Goal: Entertainment & Leisure: Browse casually

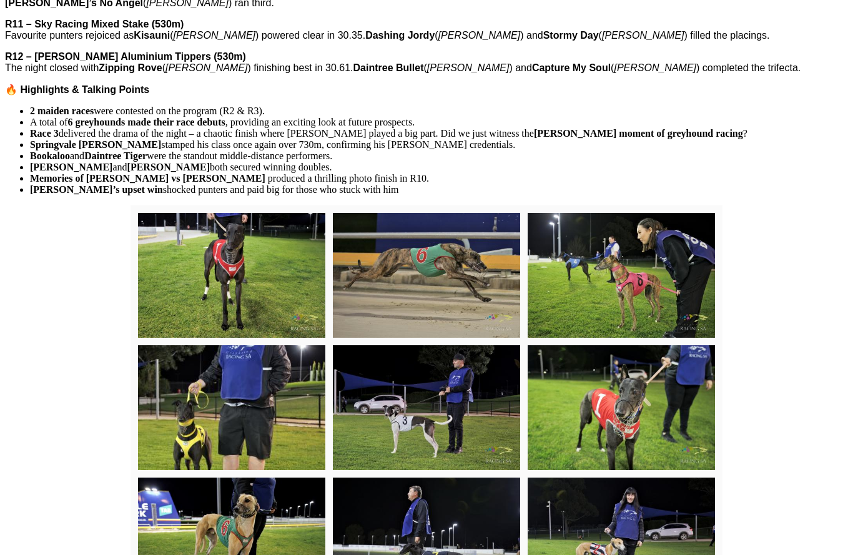
scroll to position [942, 0]
click at [236, 257] on img at bounding box center [231, 276] width 187 height 125
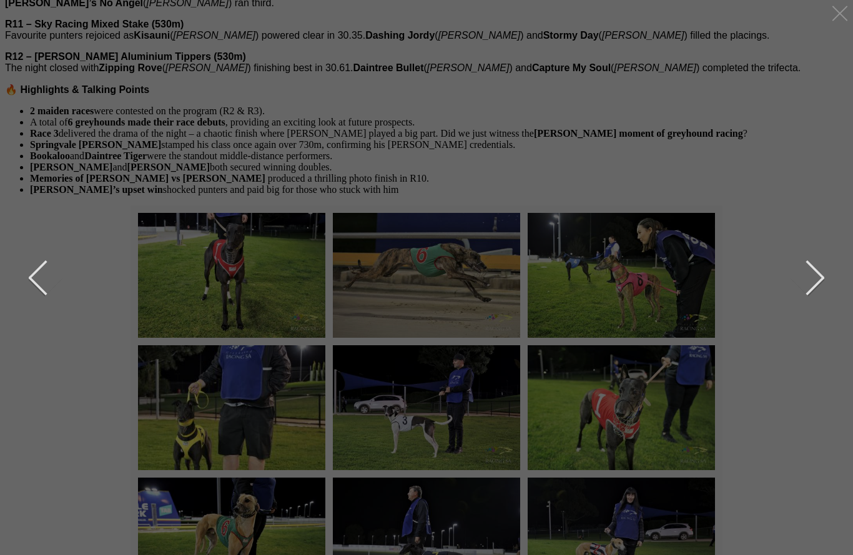
click at [818, 283] on button "next" at bounding box center [805, 278] width 37 height 62
click at [814, 280] on button "next" at bounding box center [805, 278] width 37 height 62
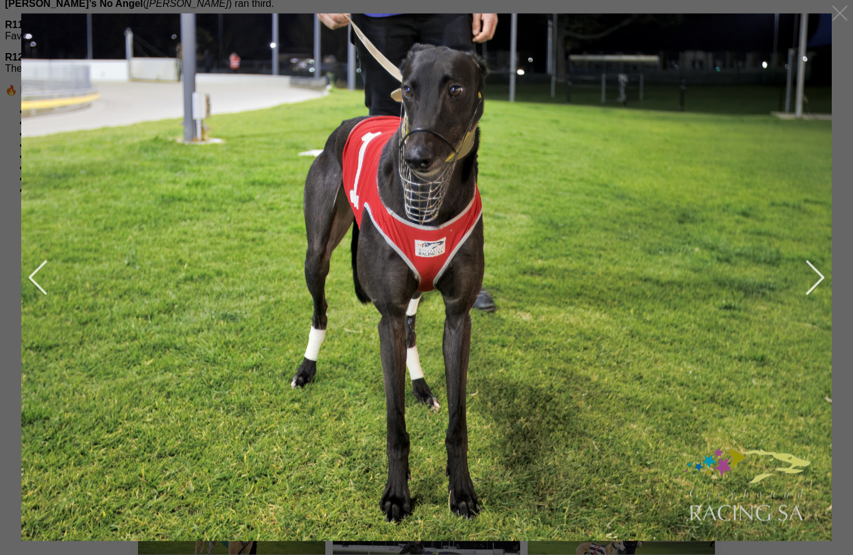
click at [816, 275] on button "next" at bounding box center [805, 278] width 37 height 62
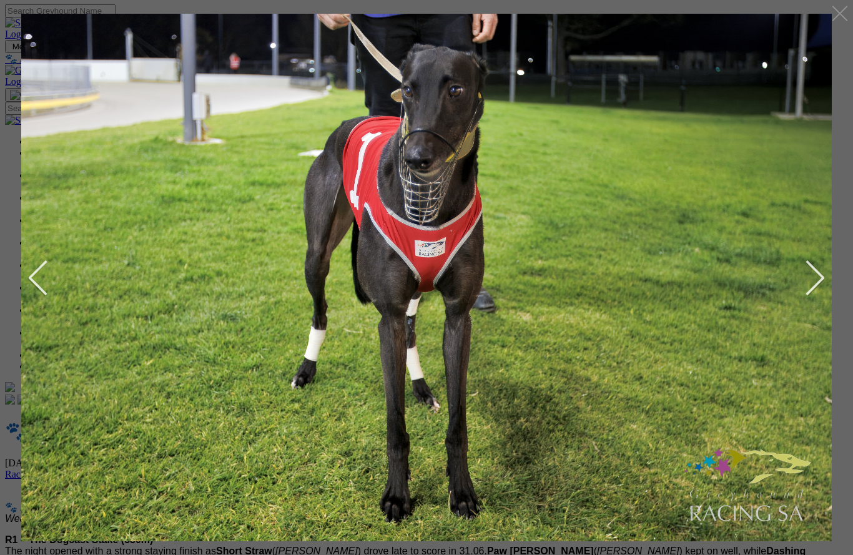
scroll to position [0, 9]
click at [35, 285] on button "previous" at bounding box center [47, 278] width 37 height 62
click at [38, 281] on button "previous" at bounding box center [47, 278] width 37 height 62
click at [40, 287] on button "previous" at bounding box center [47, 278] width 37 height 62
click at [46, 272] on button "previous" at bounding box center [47, 278] width 37 height 62
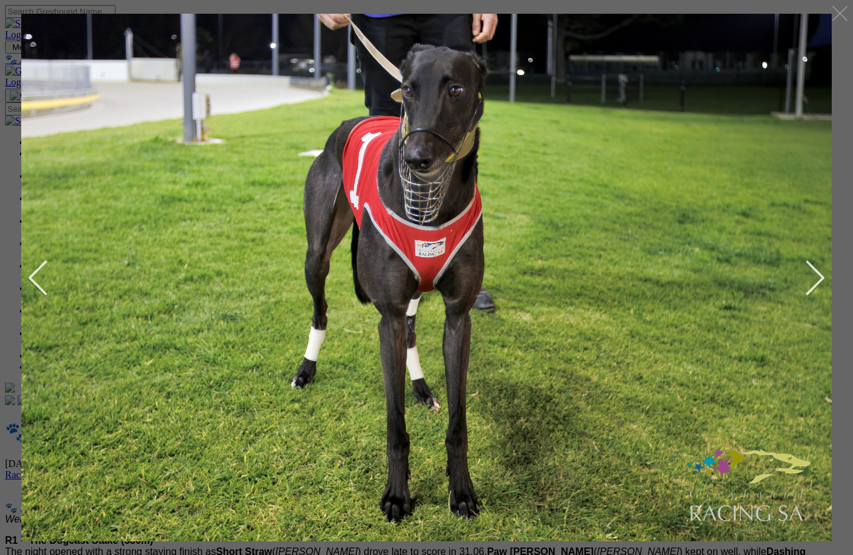
click at [30, 283] on button "previous" at bounding box center [47, 278] width 37 height 62
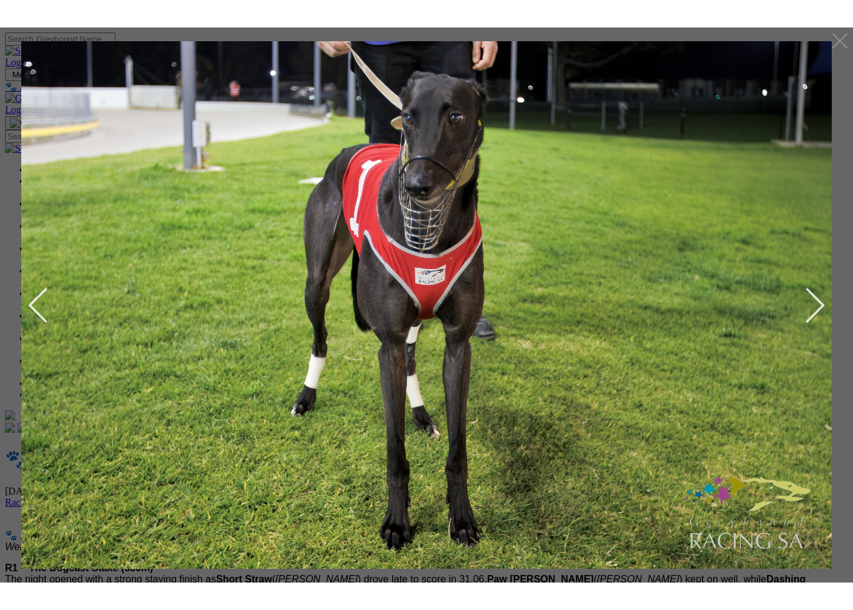
scroll to position [2, 9]
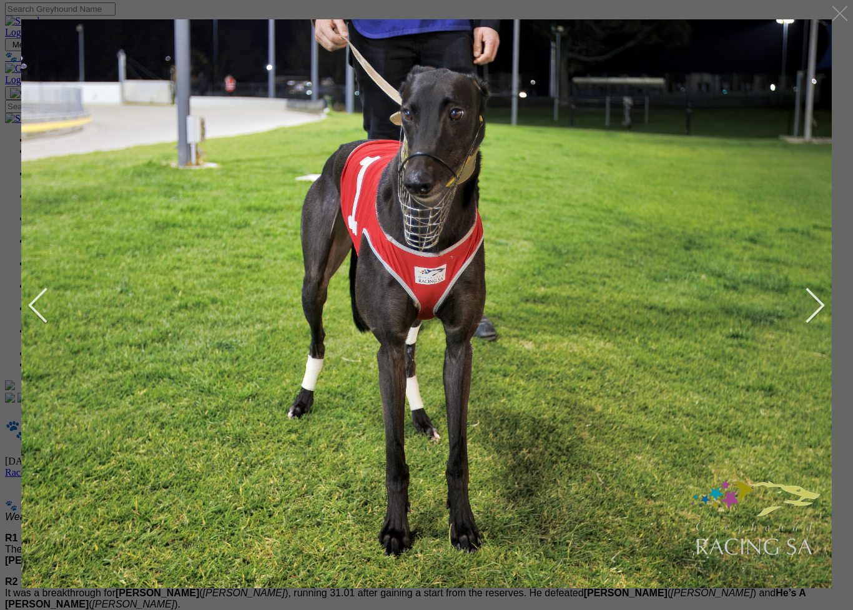
click at [810, 287] on button "next" at bounding box center [805, 305] width 37 height 62
click at [811, 315] on button "next" at bounding box center [805, 305] width 37 height 62
click at [815, 315] on button "next" at bounding box center [805, 305] width 37 height 62
click at [812, 313] on button "next" at bounding box center [805, 305] width 37 height 62
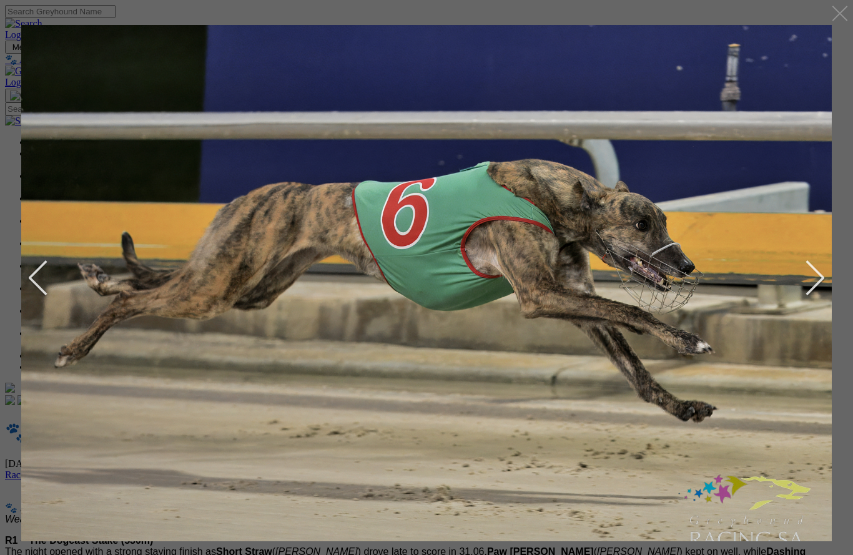
scroll to position [0, 9]
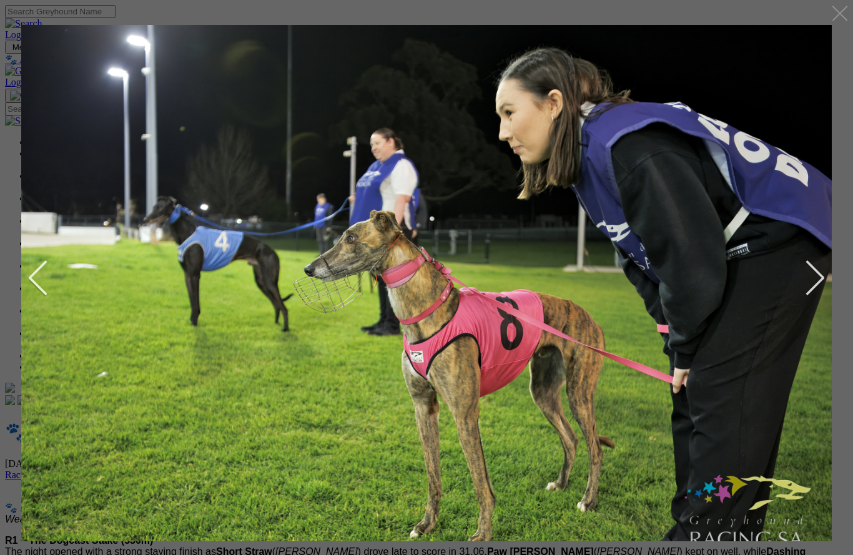
click at [809, 279] on button "next" at bounding box center [805, 278] width 37 height 62
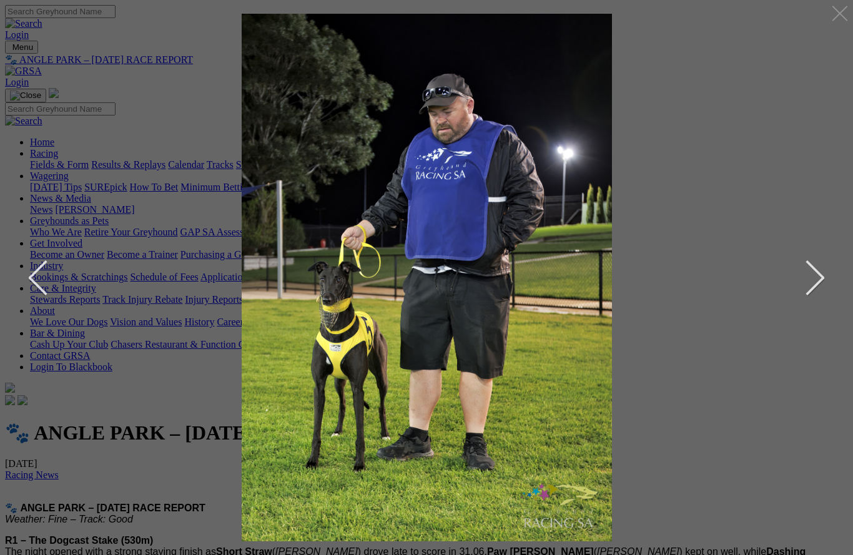
click at [819, 284] on button "next" at bounding box center [805, 278] width 37 height 62
click at [804, 284] on button "next" at bounding box center [805, 278] width 37 height 62
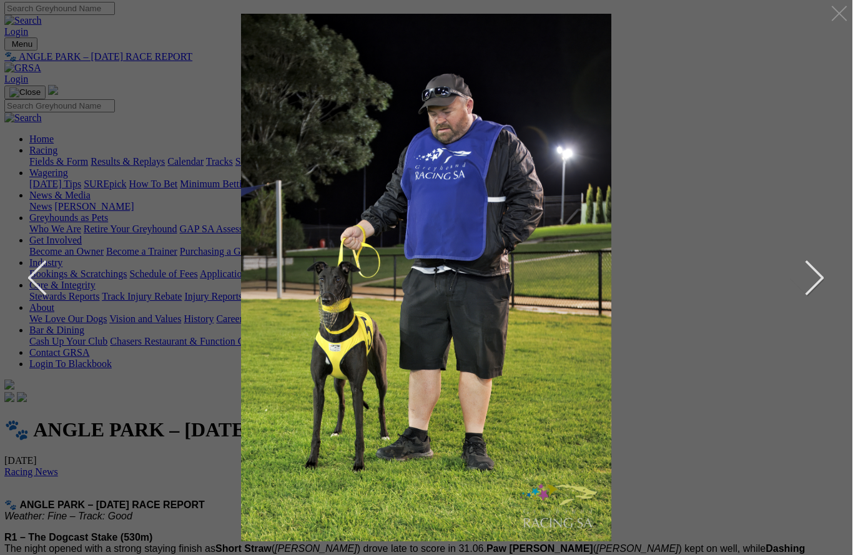
scroll to position [0, 0]
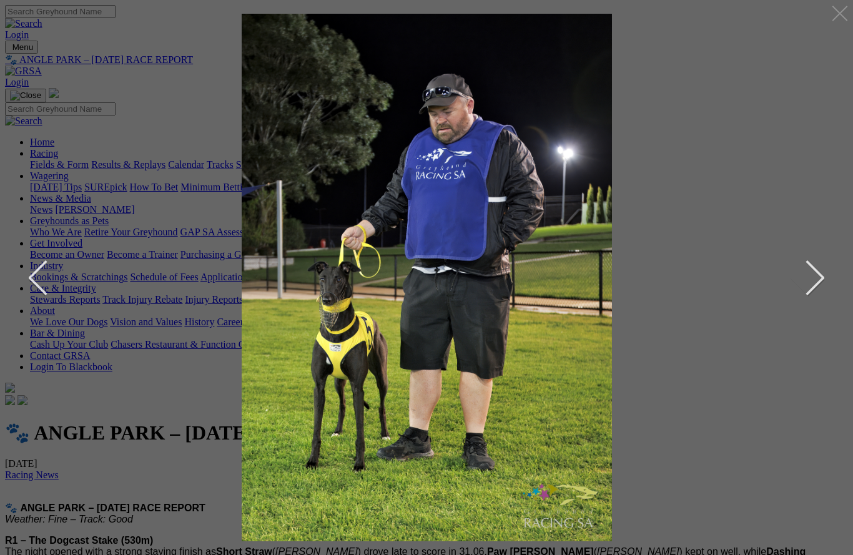
click at [807, 280] on button "next" at bounding box center [805, 278] width 37 height 62
click at [792, 284] on button "next" at bounding box center [805, 278] width 37 height 62
click at [808, 295] on button "next" at bounding box center [805, 278] width 37 height 62
click at [39, 268] on button "previous" at bounding box center [47, 278] width 37 height 62
click at [39, 284] on button "previous" at bounding box center [47, 278] width 37 height 62
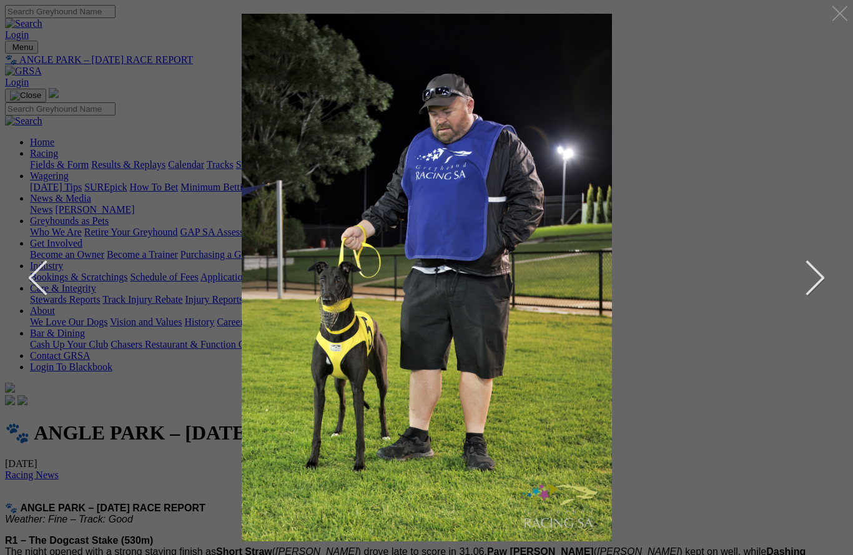
click at [42, 285] on button "previous" at bounding box center [47, 278] width 37 height 62
click at [37, 283] on button "previous" at bounding box center [47, 278] width 37 height 62
click at [41, 274] on button "previous" at bounding box center [47, 278] width 37 height 62
click at [41, 277] on button "previous" at bounding box center [47, 278] width 37 height 62
click at [36, 284] on button "previous" at bounding box center [47, 278] width 37 height 62
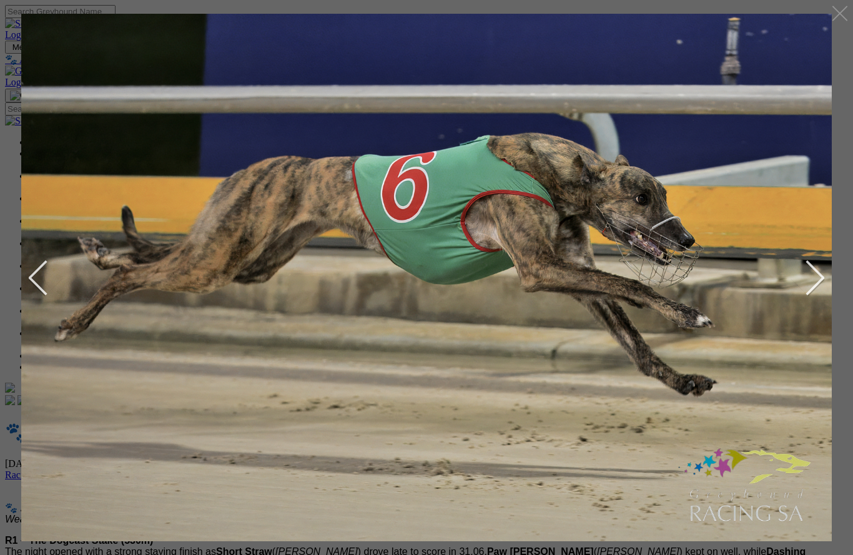
click at [35, 287] on button "previous" at bounding box center [47, 278] width 37 height 62
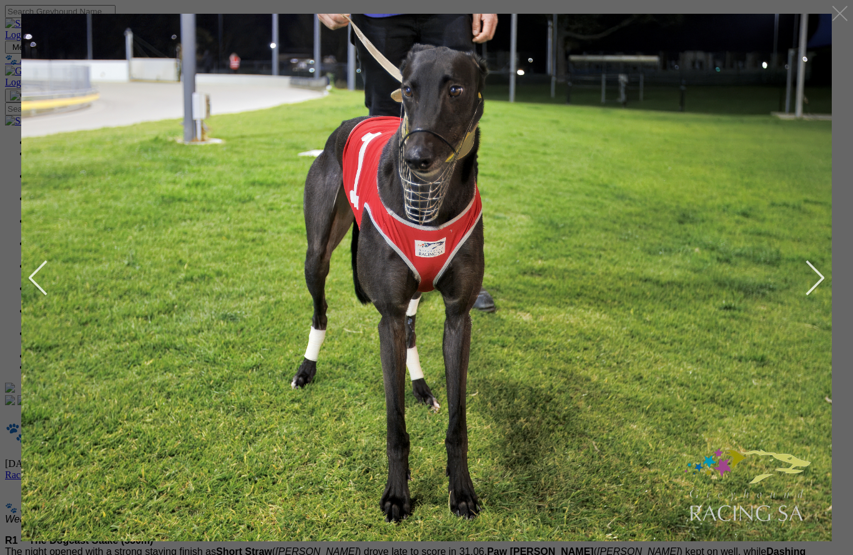
click at [40, 279] on button "previous" at bounding box center [47, 278] width 37 height 62
click at [32, 280] on button "previous" at bounding box center [47, 278] width 37 height 62
click at [26, 274] on img at bounding box center [426, 276] width 833 height 555
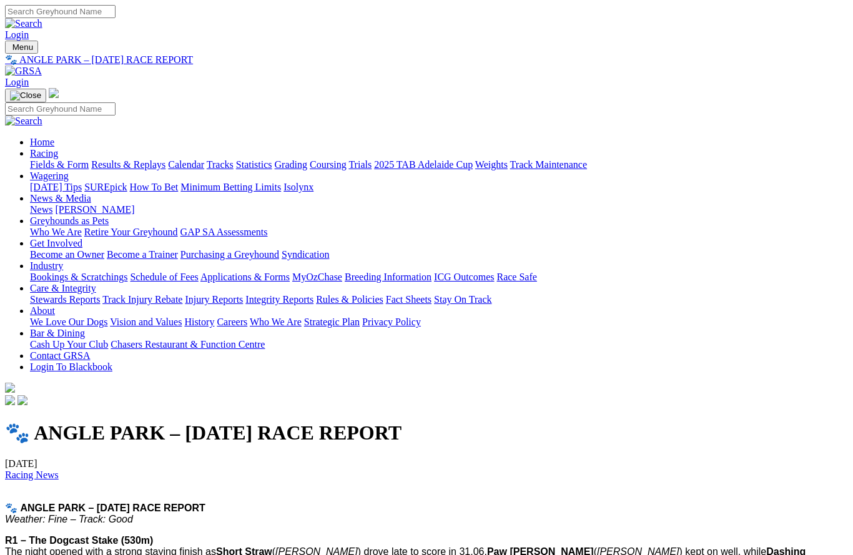
click at [44, 408] on div at bounding box center [426, 408] width 843 height 0
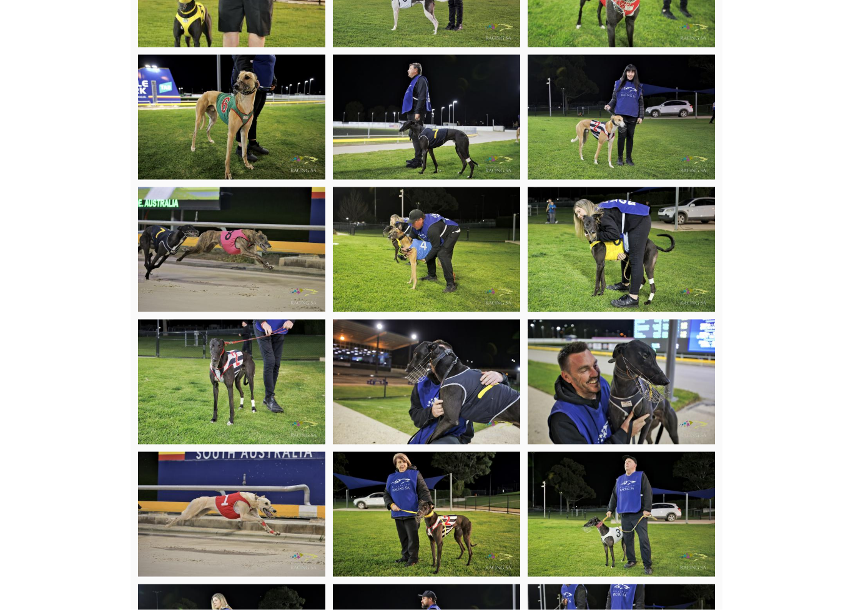
scroll to position [1365, 1]
click at [649, 217] on img at bounding box center [621, 249] width 187 height 125
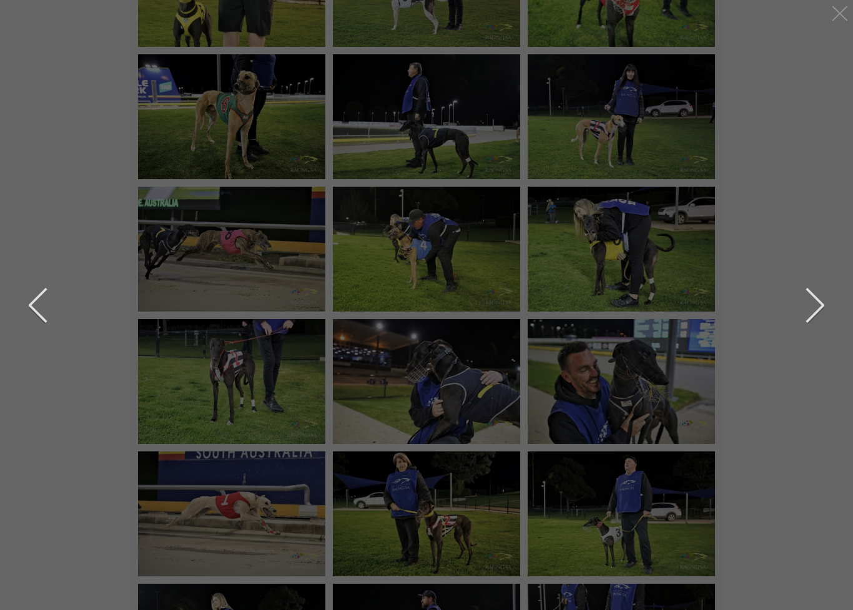
scroll to position [1365, 9]
click at [812, 323] on button "next" at bounding box center [805, 305] width 37 height 62
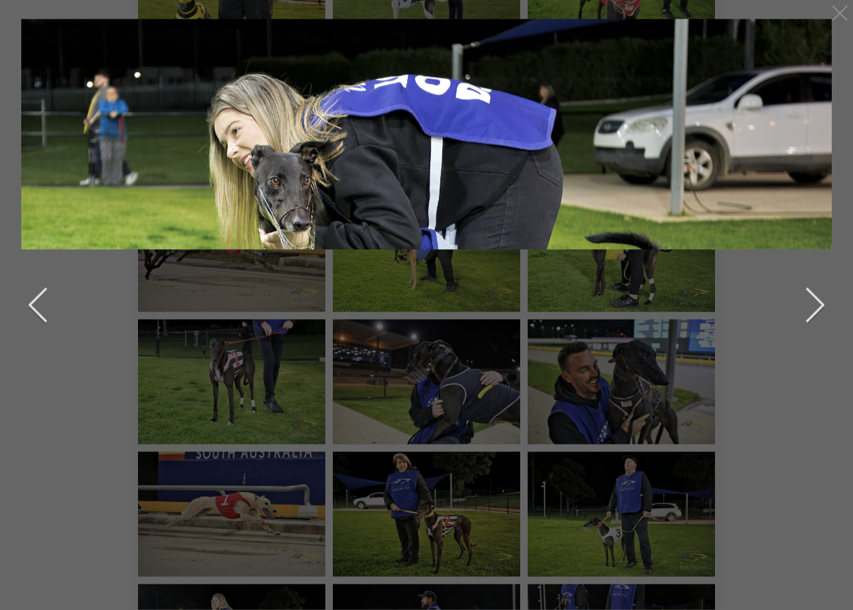
click at [813, 314] on button "next" at bounding box center [805, 305] width 37 height 62
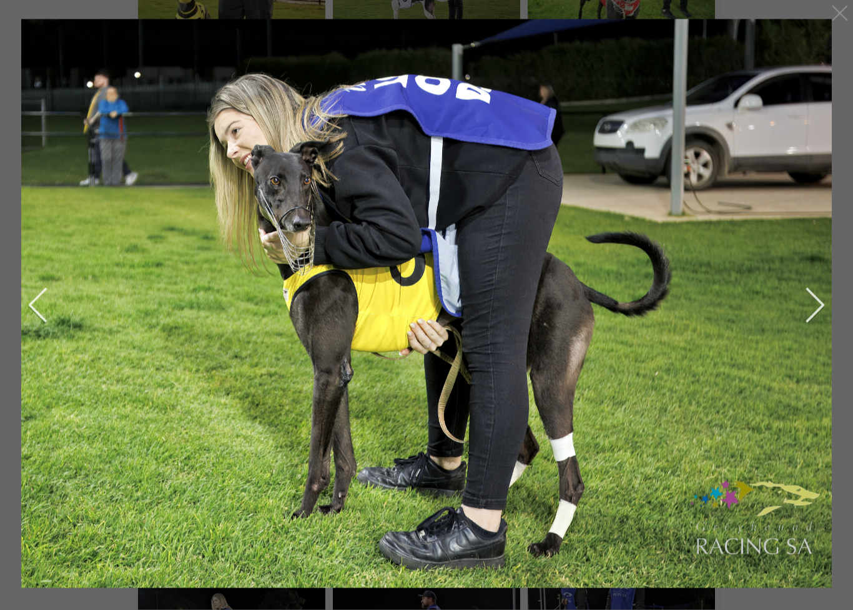
click at [788, 325] on button "next" at bounding box center [805, 305] width 37 height 62
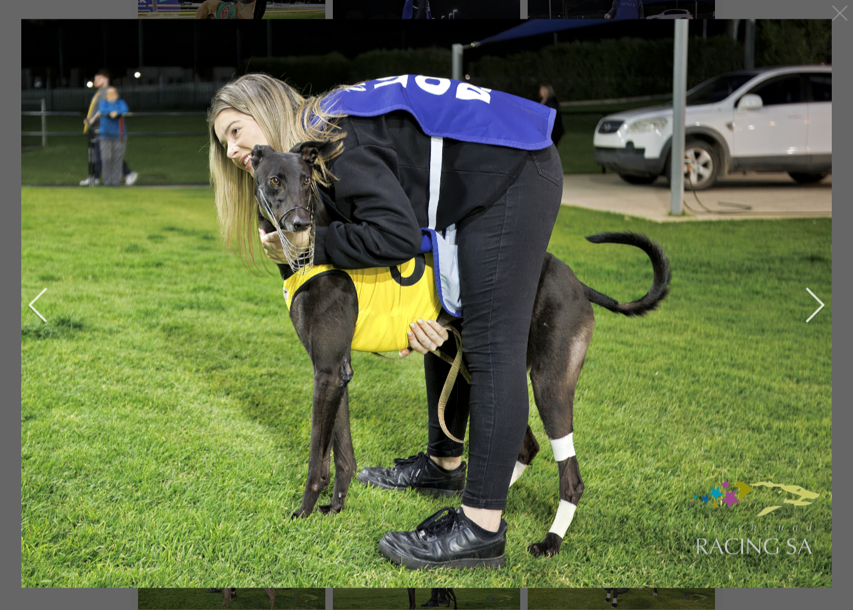
scroll to position [1457, 9]
click at [833, 12] on div at bounding box center [840, 13] width 20 height 20
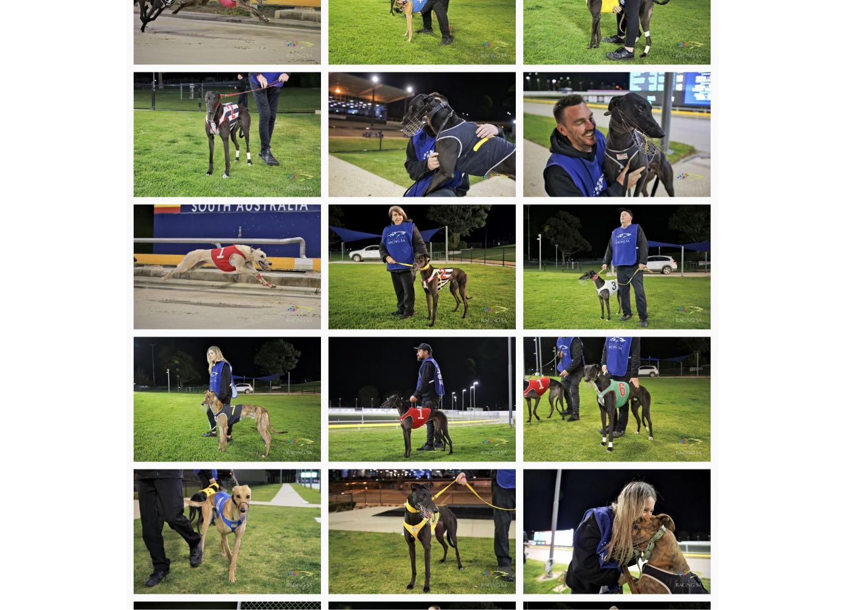
scroll to position [1648, 9]
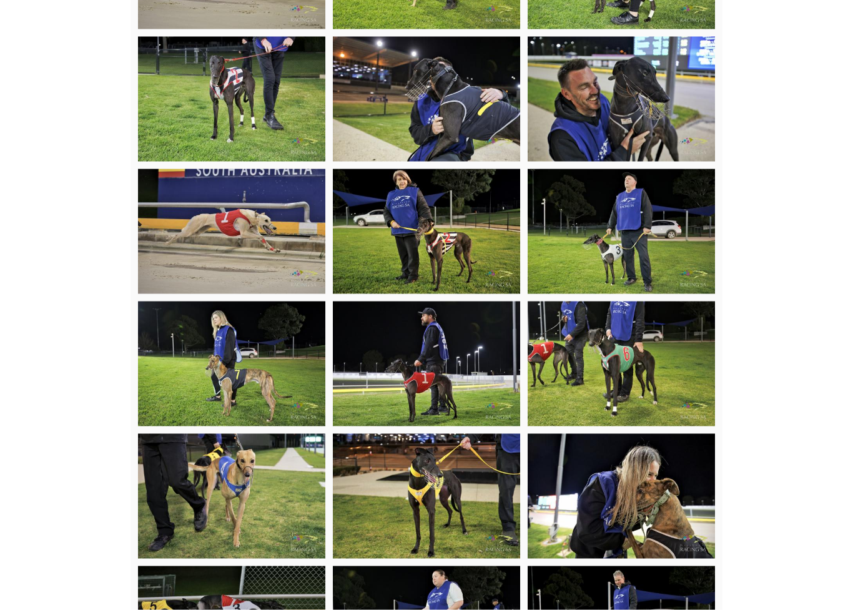
click at [412, 219] on img at bounding box center [426, 231] width 187 height 125
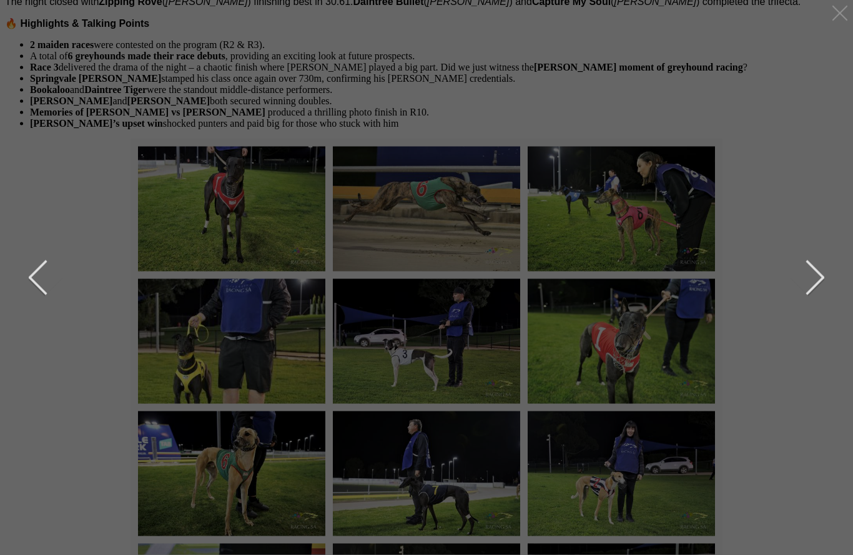
scroll to position [1009, 0]
click at [834, 17] on div at bounding box center [840, 13] width 20 height 20
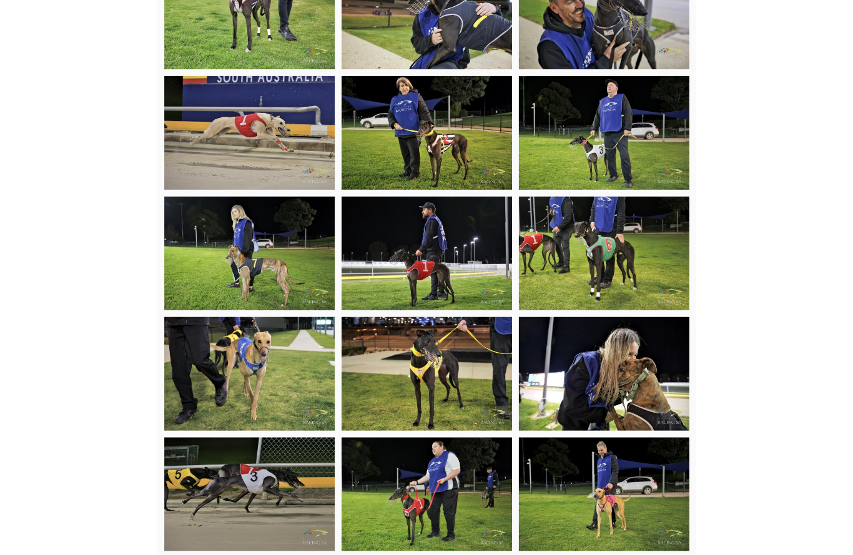
scroll to position [1744, 0]
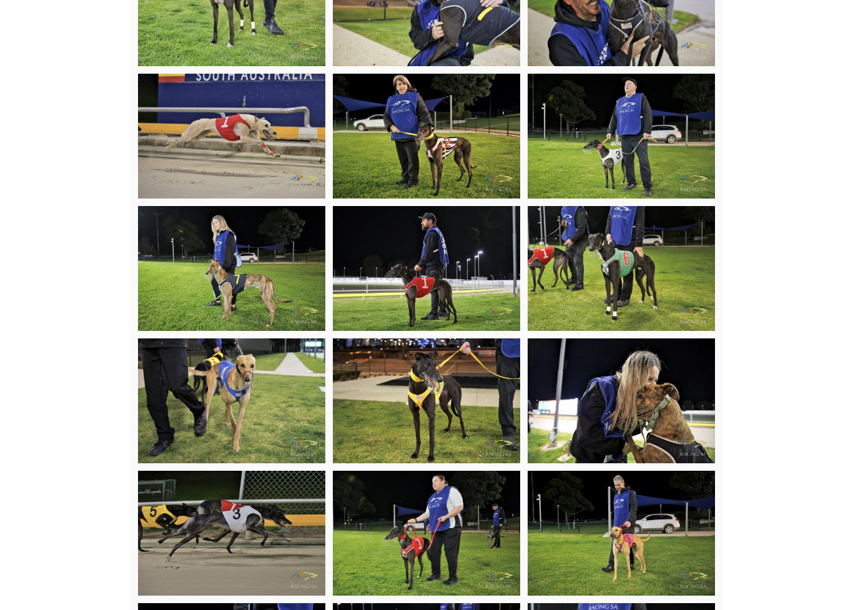
click at [240, 244] on img at bounding box center [231, 268] width 187 height 125
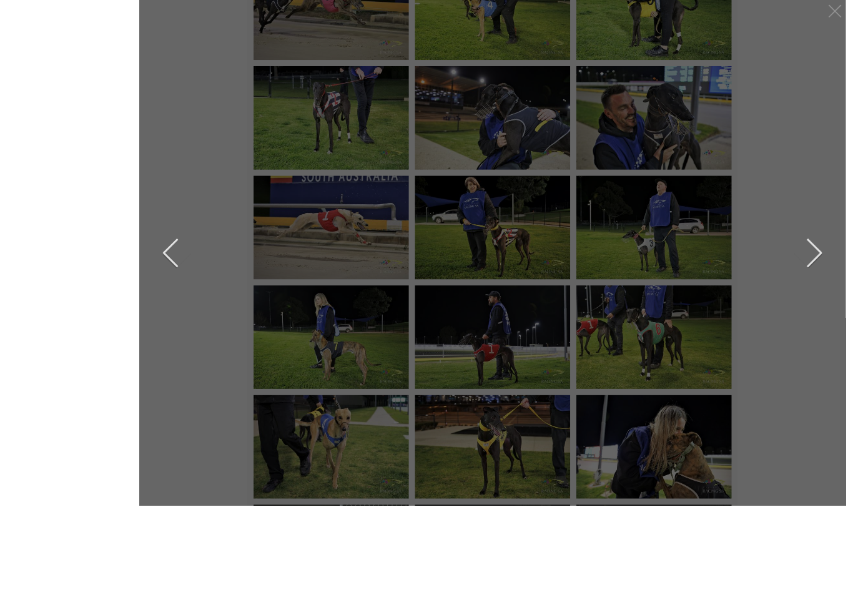
scroll to position [1659, 0]
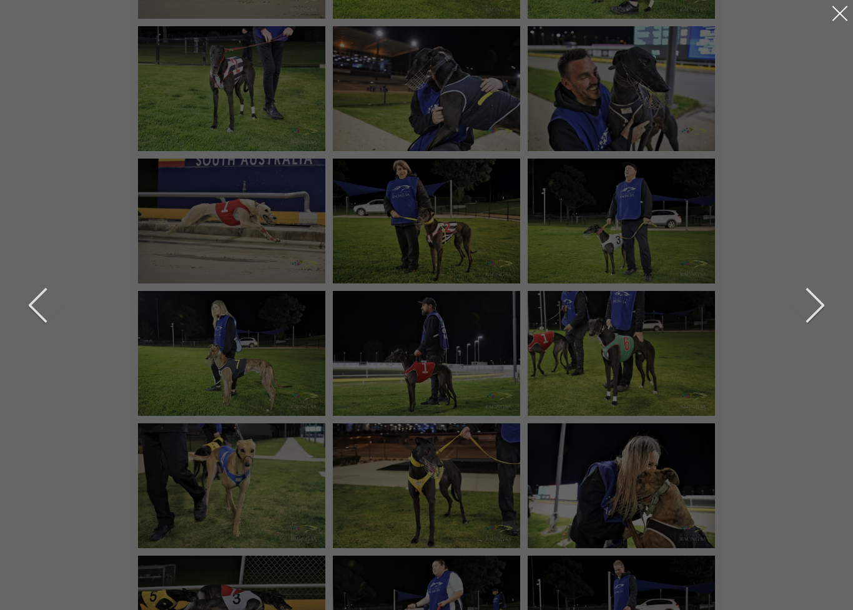
click at [831, 22] on div at bounding box center [840, 13] width 20 height 20
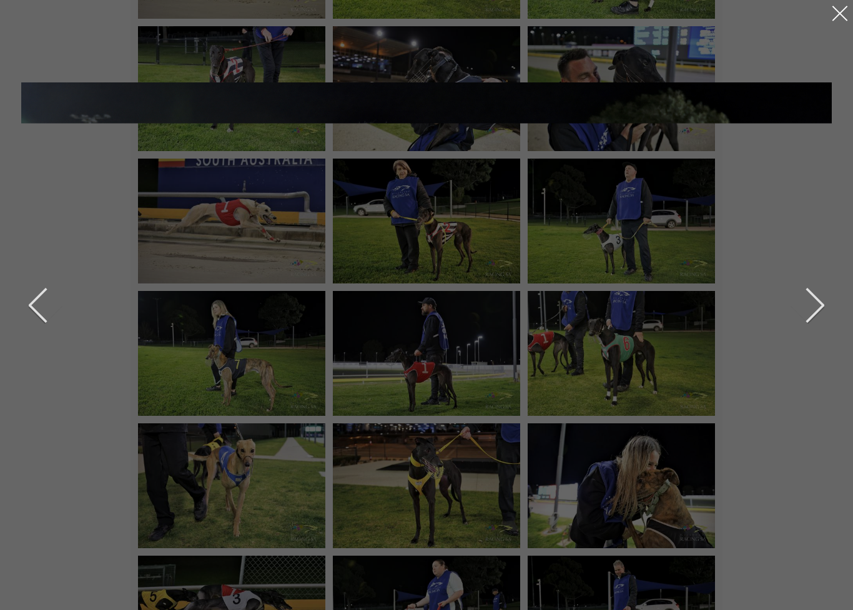
click at [833, 22] on div at bounding box center [840, 13] width 20 height 20
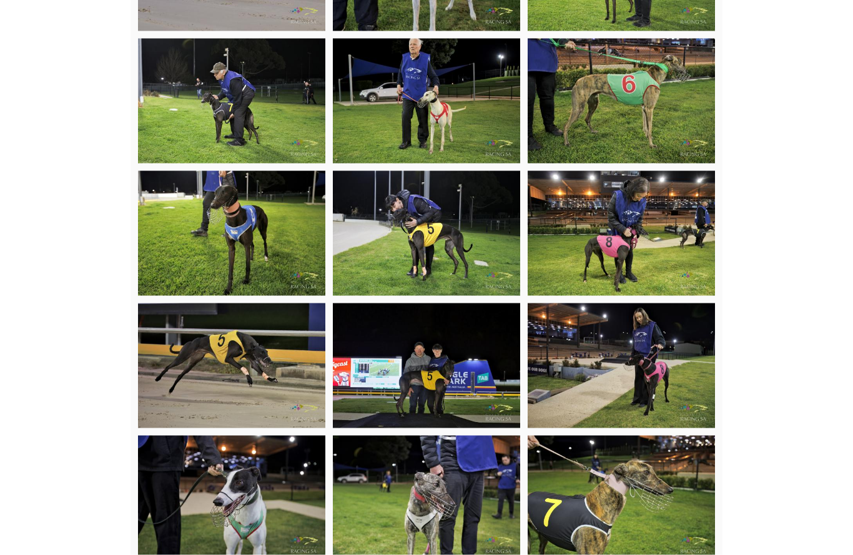
scroll to position [2497, 0]
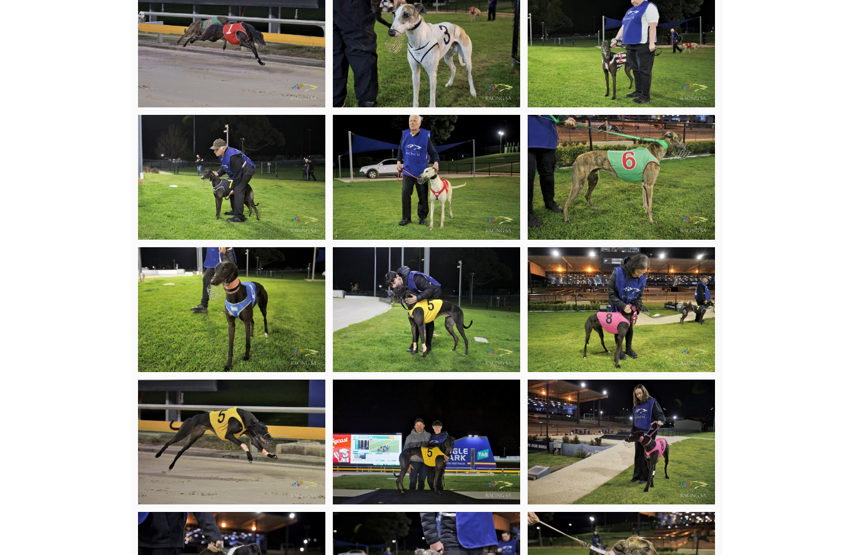
click at [426, 285] on img at bounding box center [426, 309] width 187 height 125
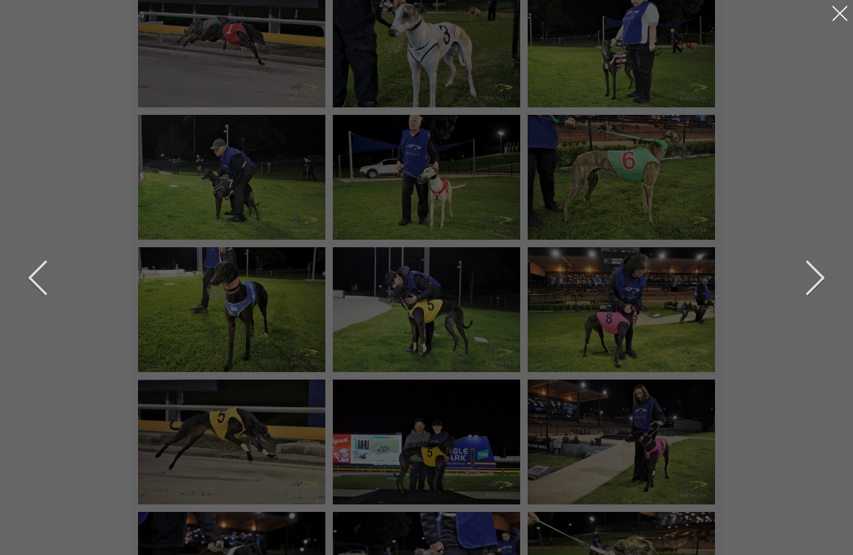
click at [834, 22] on div at bounding box center [840, 13] width 20 height 20
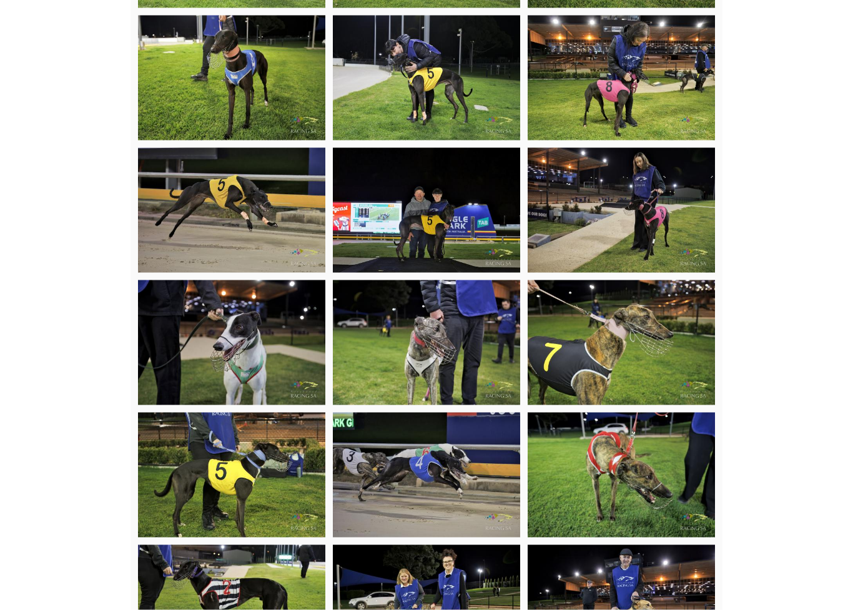
scroll to position [2742, 0]
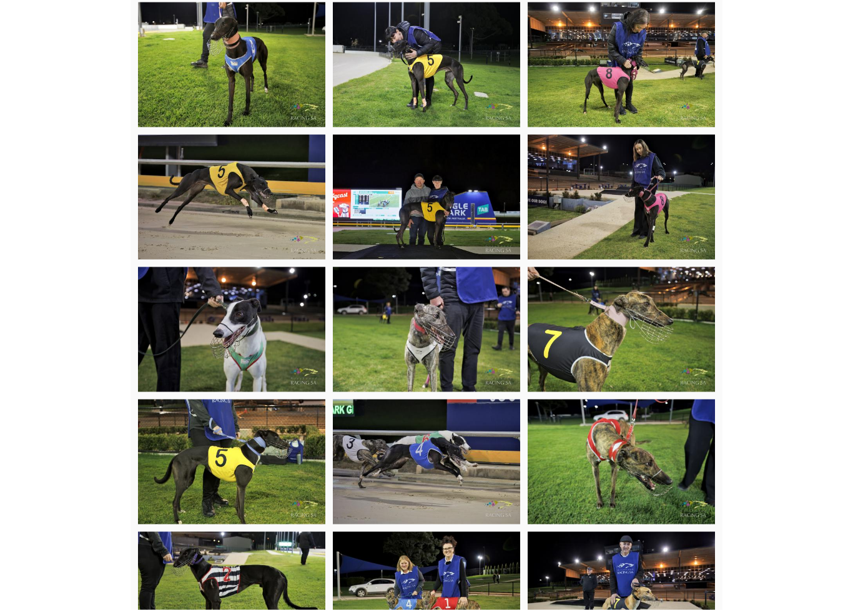
click at [635, 159] on img at bounding box center [621, 197] width 187 height 125
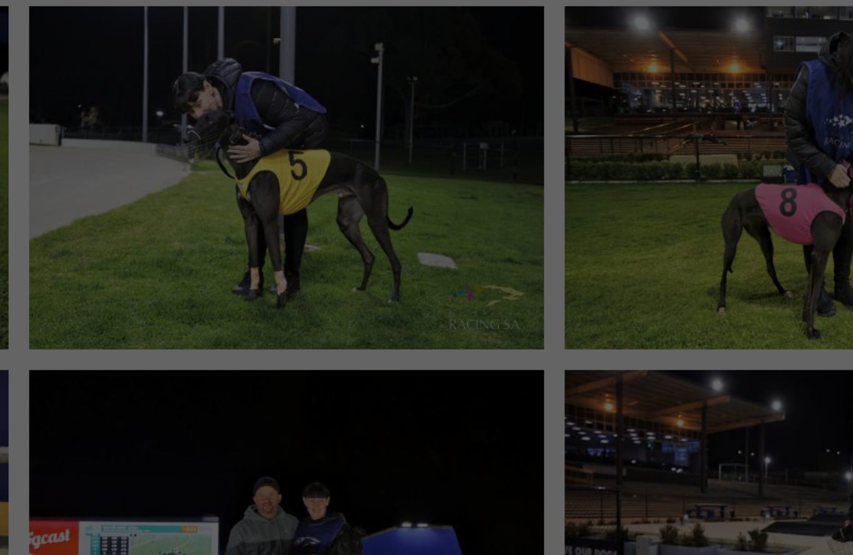
scroll to position [2738, 0]
